Goal: Navigation & Orientation: Go to known website

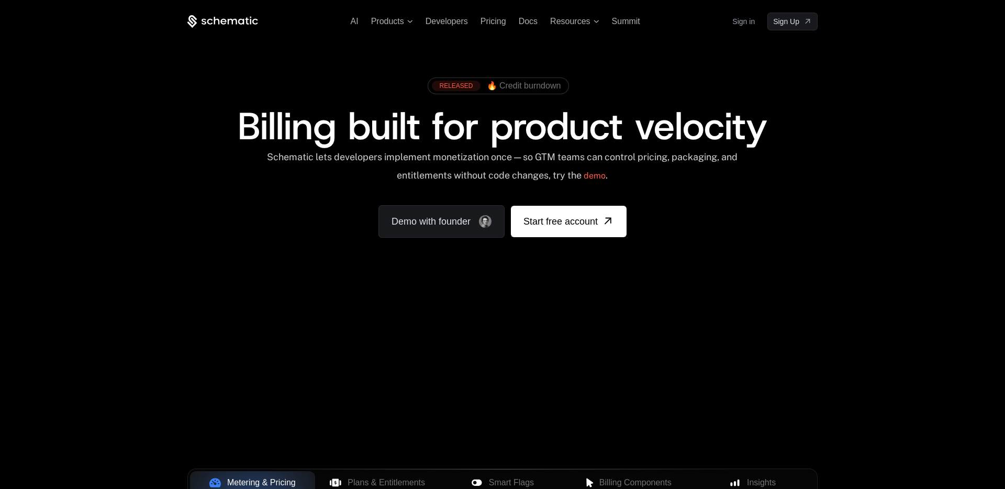
click at [748, 25] on link "Sign in" at bounding box center [743, 21] width 23 height 17
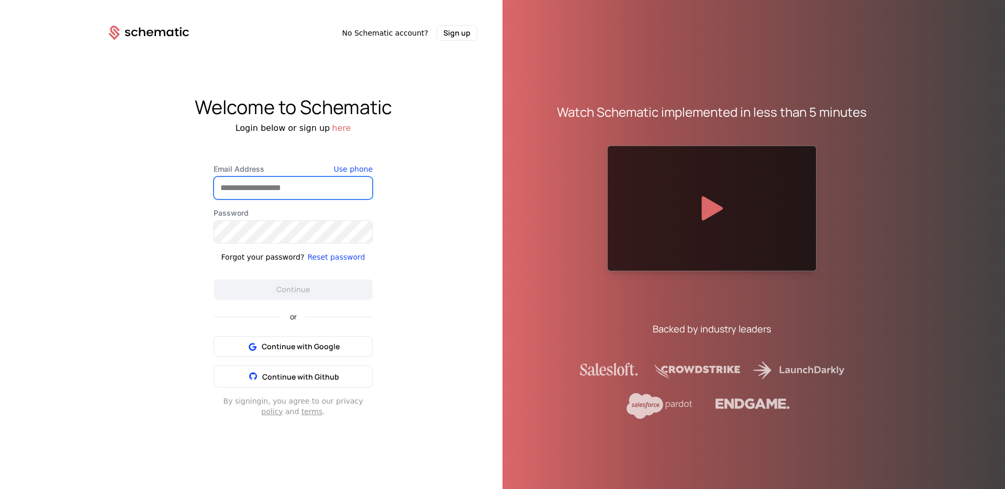
click at [288, 193] on input "Email Address" at bounding box center [293, 188] width 158 height 22
